Goal: Information Seeking & Learning: Learn about a topic

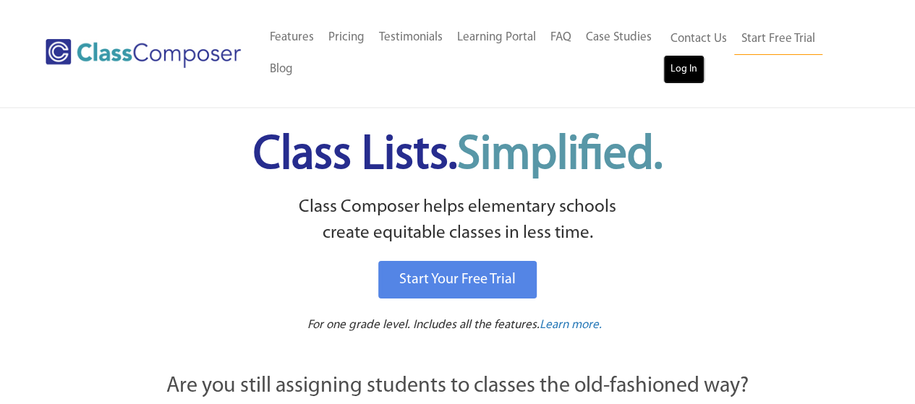
click at [685, 71] on link "Log In" at bounding box center [684, 69] width 41 height 29
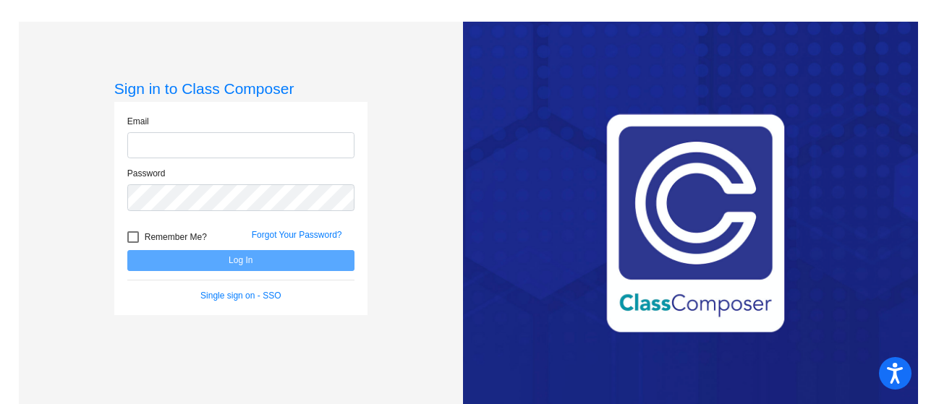
type input "[EMAIL_ADDRESS][DOMAIN_NAME]"
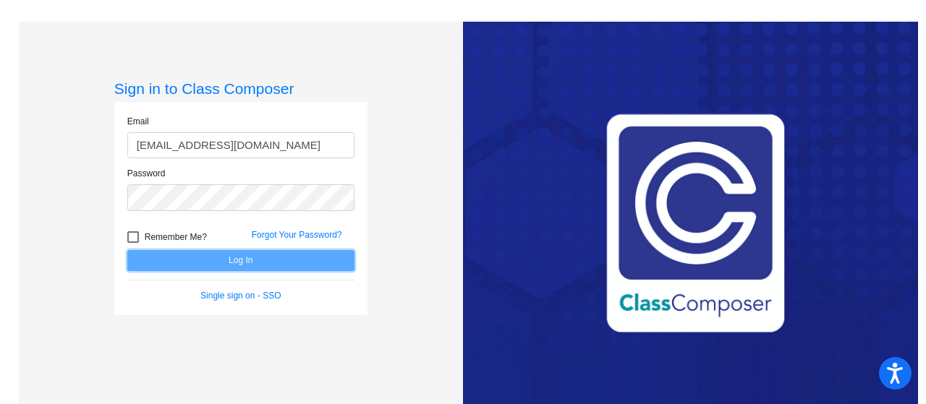
click at [289, 260] on button "Log In" at bounding box center [240, 260] width 227 height 21
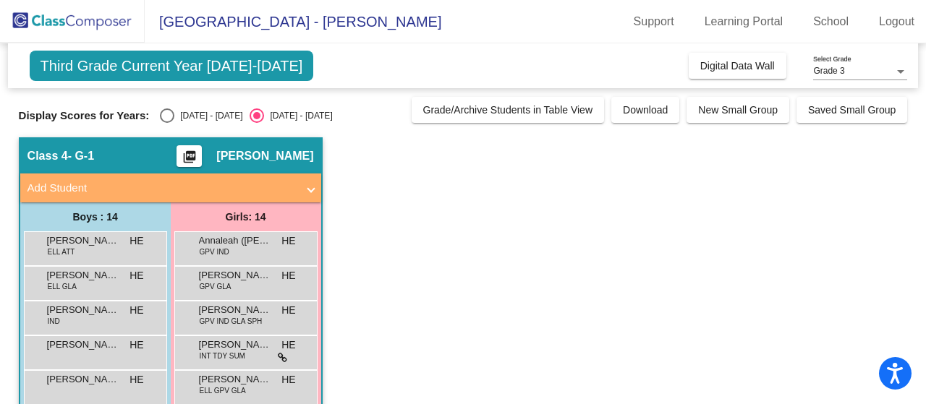
click at [166, 112] on div "Select an option" at bounding box center [167, 116] width 14 height 14
click at [166, 123] on input "[DATE] - [DATE]" at bounding box center [166, 123] width 1 height 1
radio input "true"
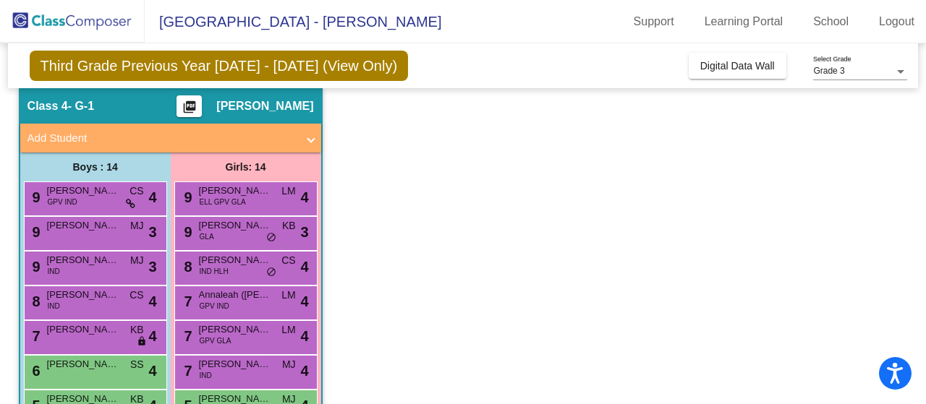
scroll to position [19, 0]
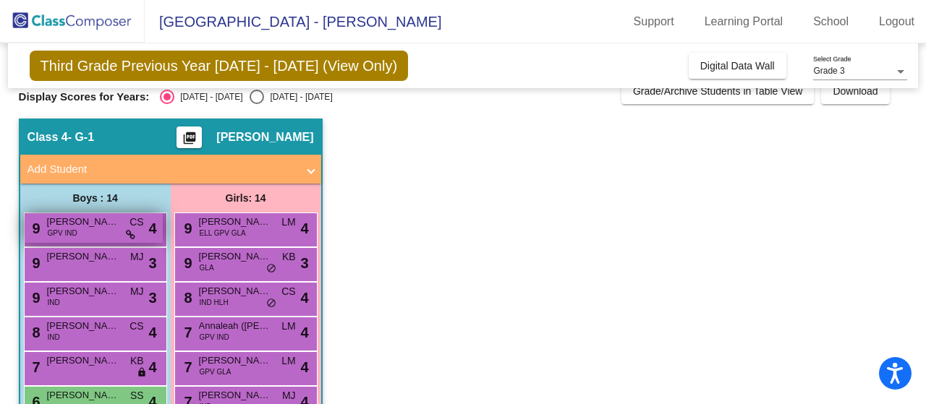
click at [88, 226] on span "[PERSON_NAME] ([PERSON_NAME]) [PERSON_NAME]" at bounding box center [83, 222] width 72 height 14
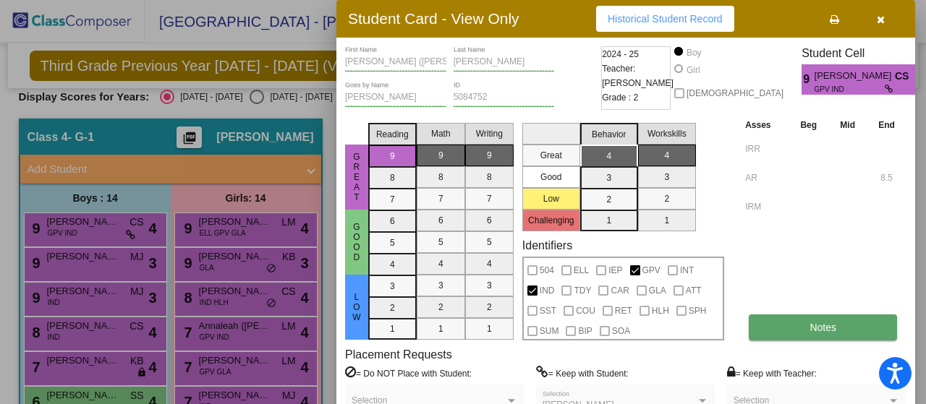
click at [812, 329] on span "Notes" at bounding box center [823, 328] width 27 height 12
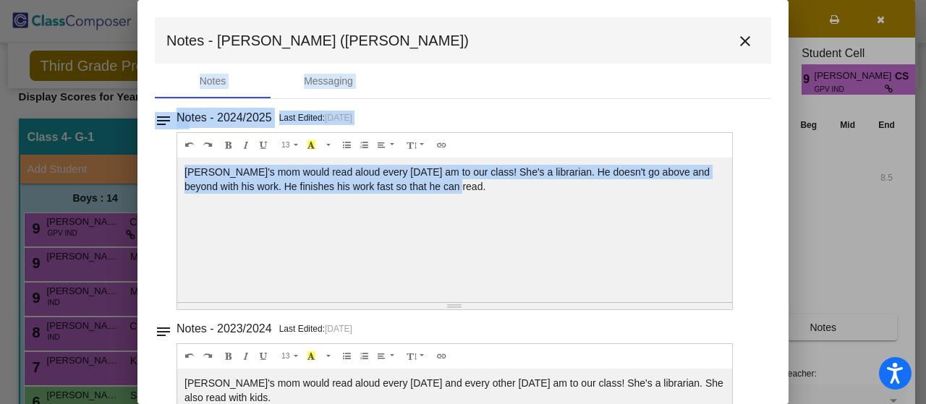
drag, startPoint x: 781, startPoint y: 282, endPoint x: 795, endPoint y: 308, distance: 29.8
click at [796, 310] on div "Student Card - View Only Historical Student Record [PERSON_NAME] ([PERSON_NAME]…" at bounding box center [463, 202] width 926 height 404
click at [841, 180] on div at bounding box center [463, 202] width 926 height 404
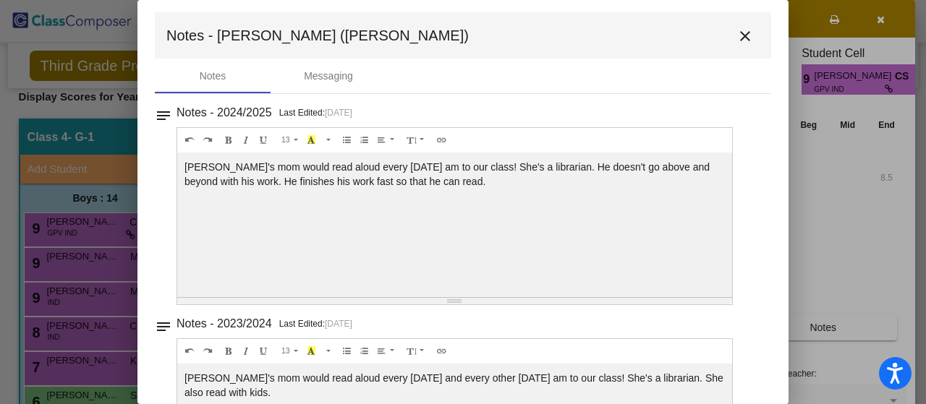
scroll to position [0, 0]
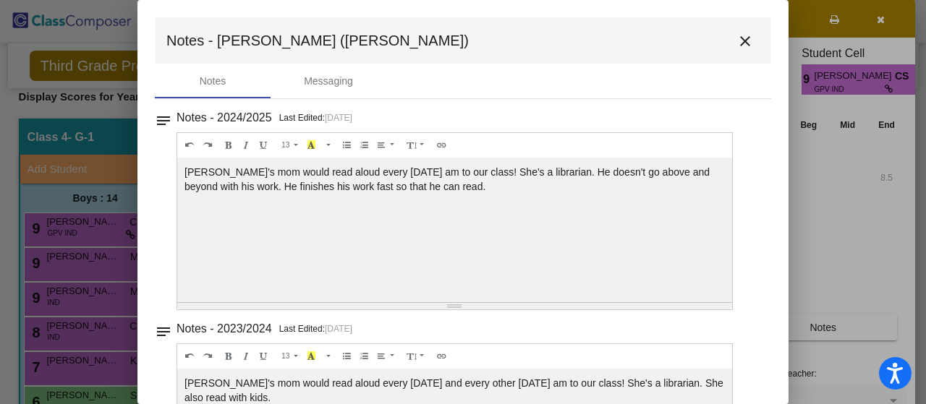
click at [738, 40] on mat-icon "close" at bounding box center [745, 41] width 17 height 17
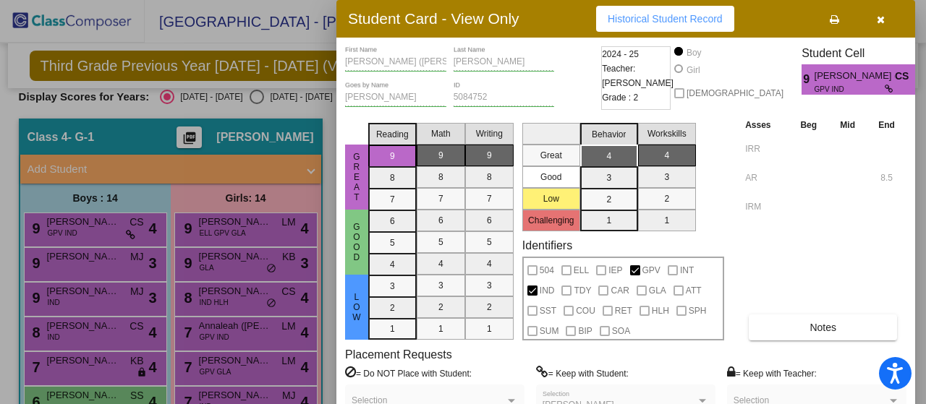
click at [880, 20] on icon "button" at bounding box center [881, 19] width 8 height 10
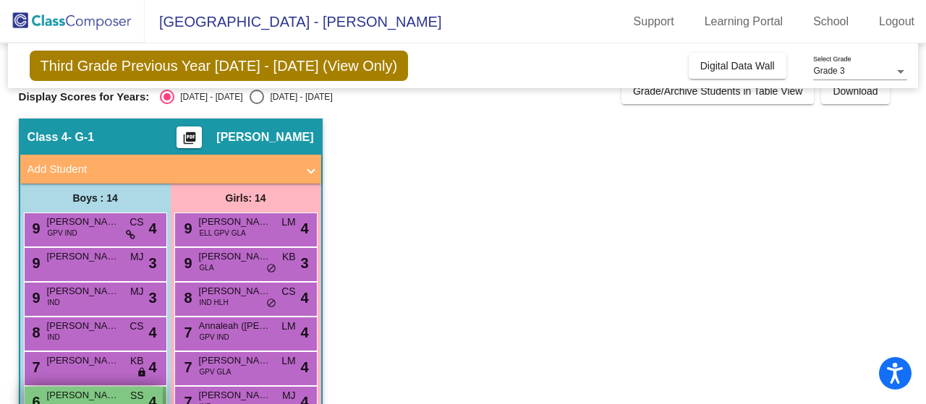
click at [124, 395] on div "6 [PERSON_NAME] SS lock do_not_disturb_alt 4" at bounding box center [94, 402] width 138 height 30
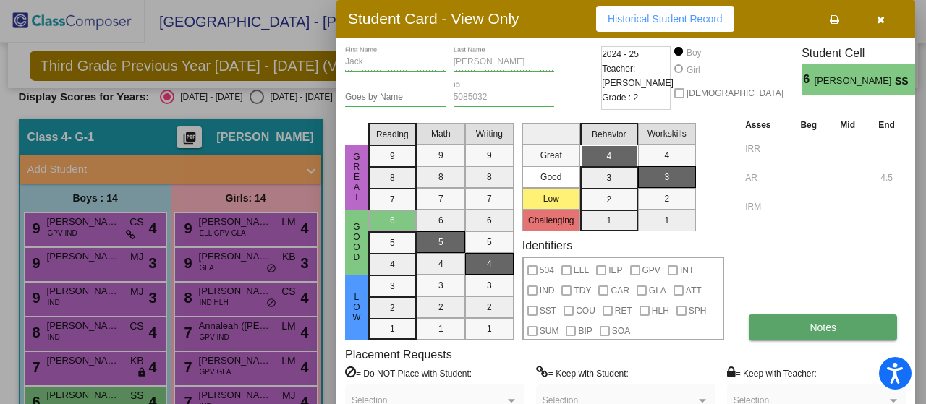
click at [800, 330] on button "Notes" at bounding box center [823, 328] width 148 height 26
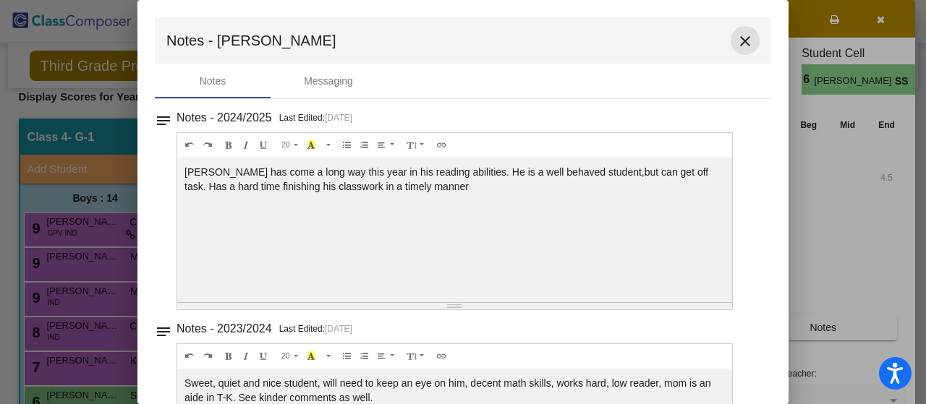
click at [739, 41] on mat-icon "close" at bounding box center [745, 41] width 17 height 17
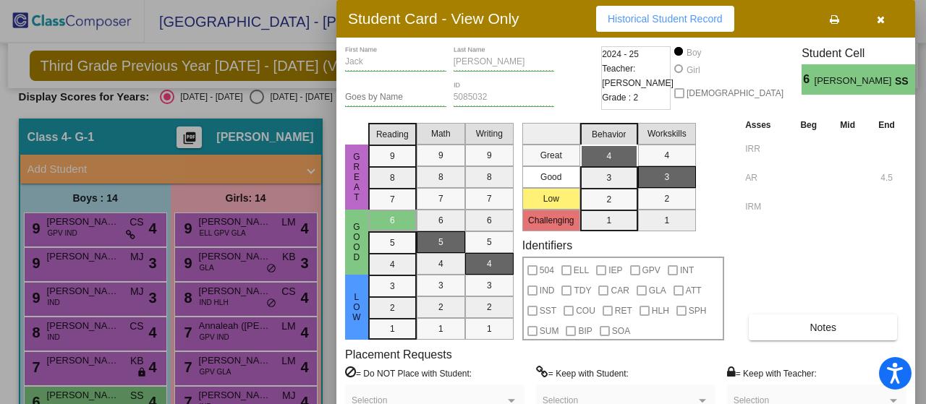
click at [880, 19] on icon "button" at bounding box center [881, 19] width 8 height 10
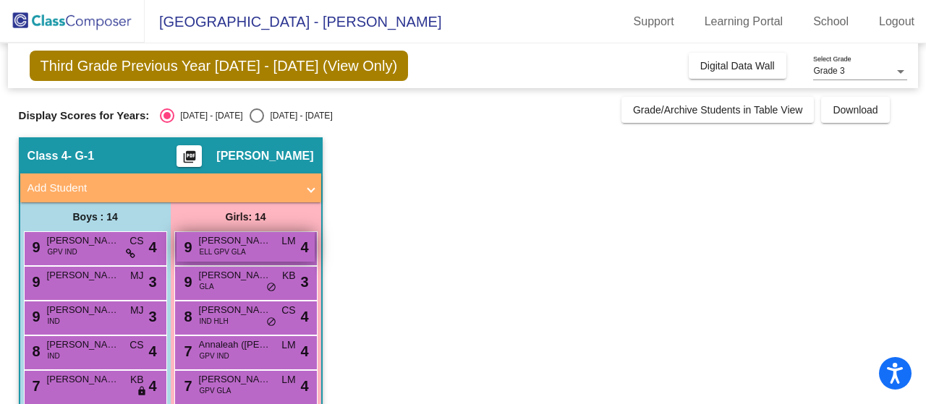
click at [229, 243] on span "[PERSON_NAME]" at bounding box center [235, 241] width 72 height 14
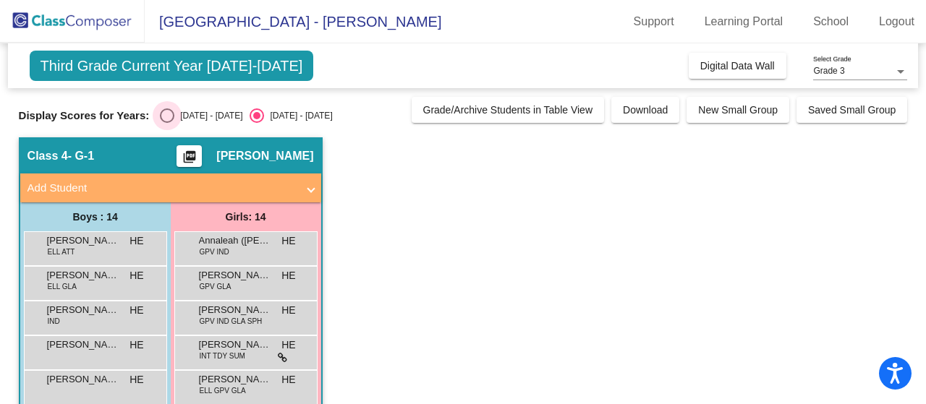
click at [164, 117] on div "Select an option" at bounding box center [167, 116] width 14 height 14
click at [166, 123] on input "[DATE] - [DATE]" at bounding box center [166, 123] width 1 height 1
radio input "true"
